Goal: Check status: Check status

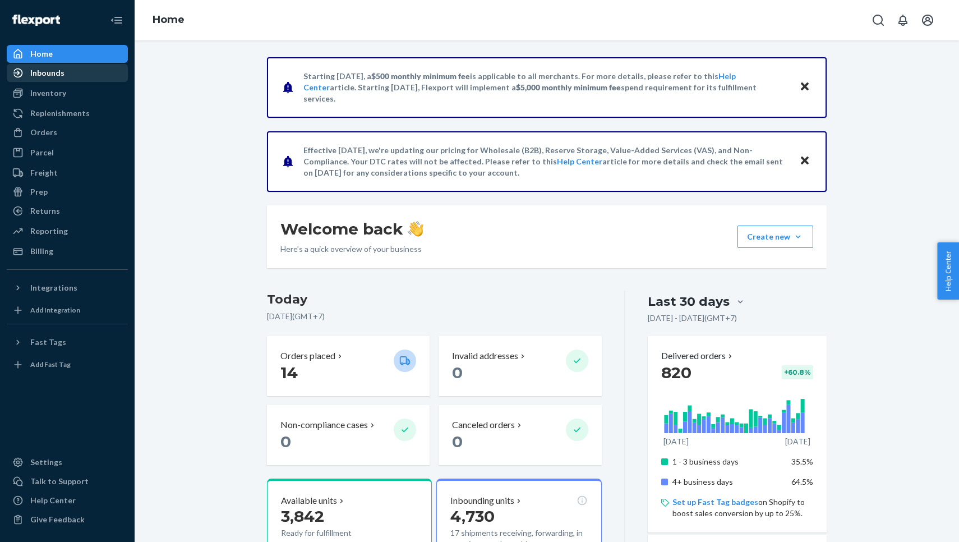
click at [38, 76] on div "Inbounds" at bounding box center [47, 72] width 34 height 11
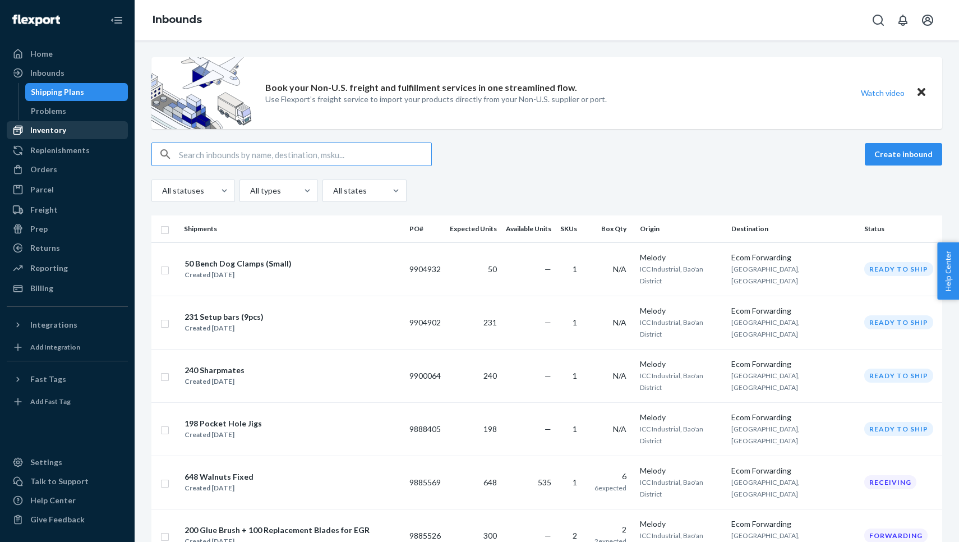
click at [59, 128] on div "Inventory" at bounding box center [48, 129] width 36 height 11
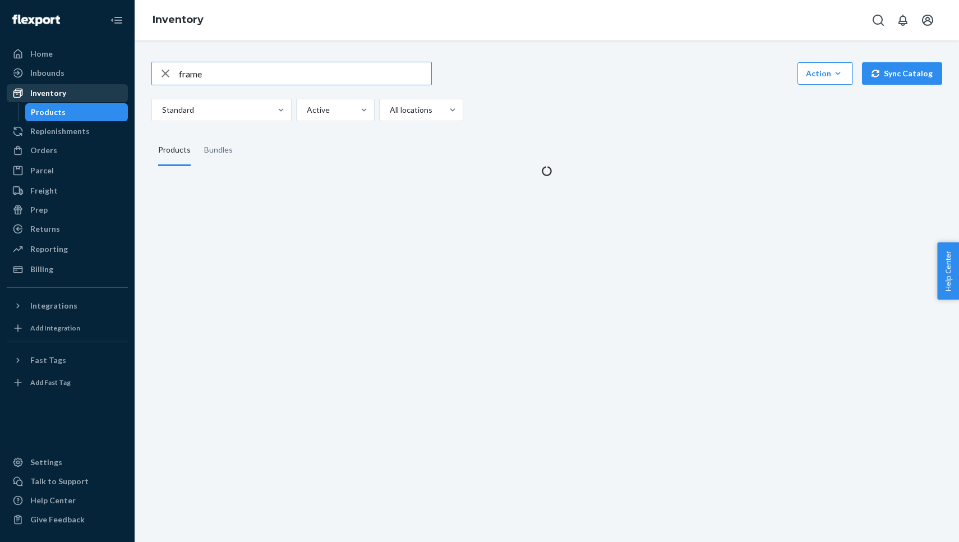
type input "frame"
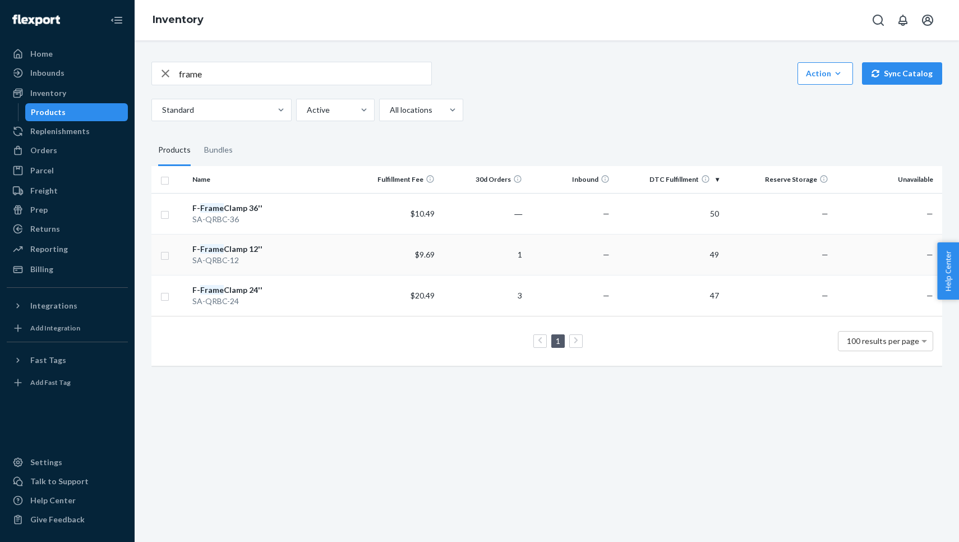
click at [233, 243] on div "F- Frame Clamp 12''" at bounding box center [269, 248] width 155 height 11
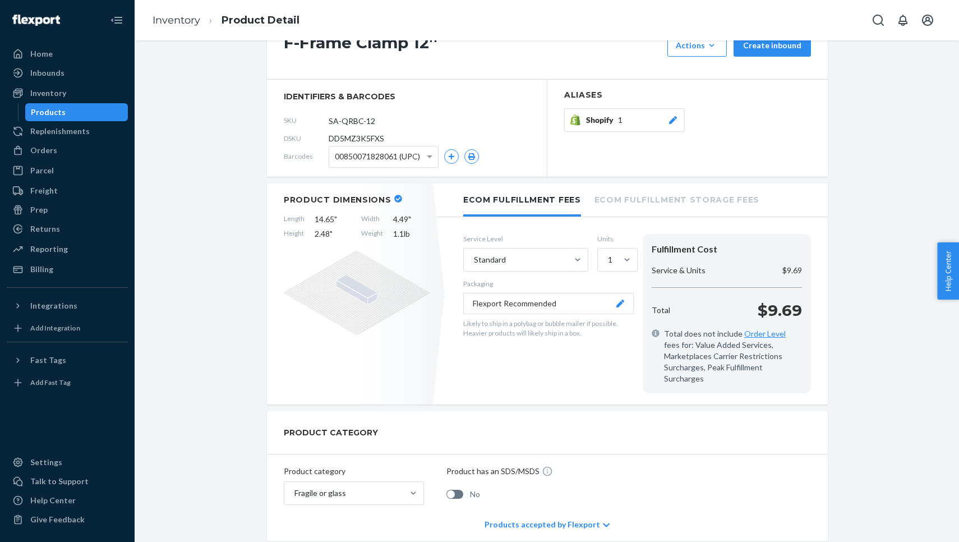
scroll to position [49, 0]
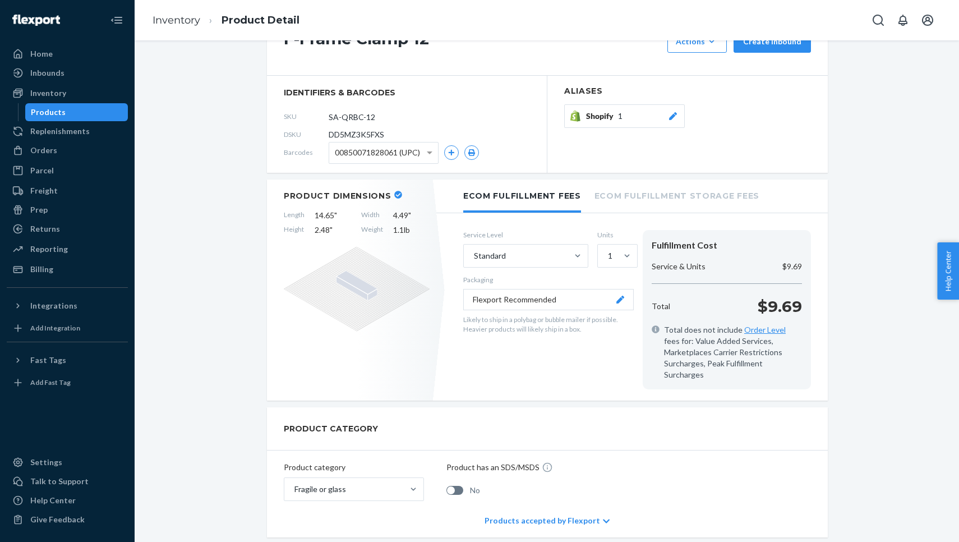
click at [523, 297] on button "Flexport Recommended" at bounding box center [548, 299] width 170 height 21
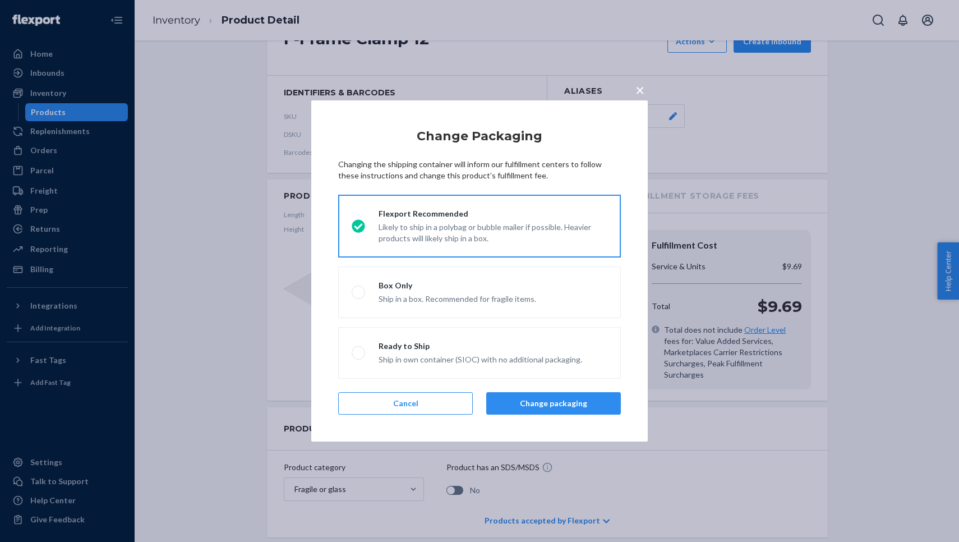
click at [470, 61] on div "× Change Packaging Changing the shipping container will inform our fulfillment …" at bounding box center [479, 271] width 959 height 542
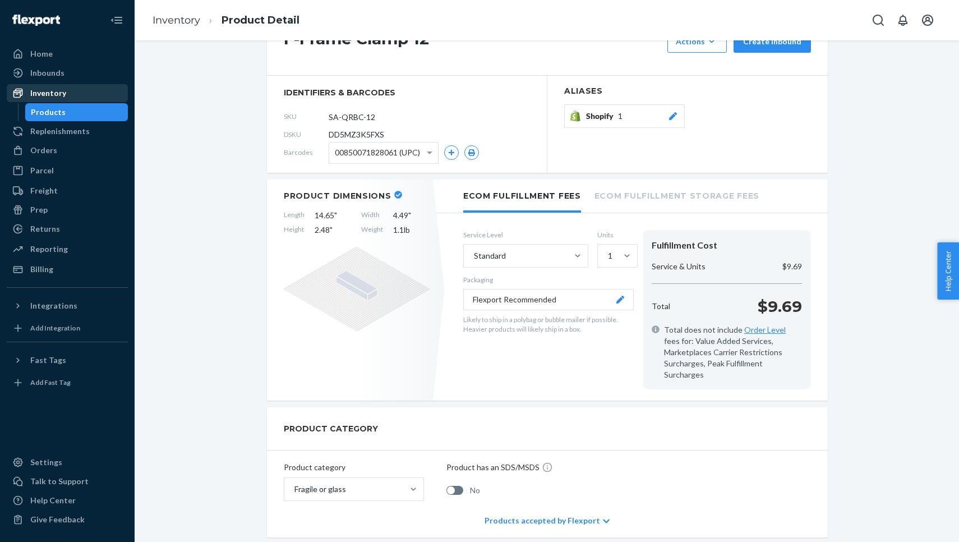
click at [43, 86] on div "Inventory" at bounding box center [67, 93] width 119 height 16
